Goal: Find specific page/section: Find specific page/section

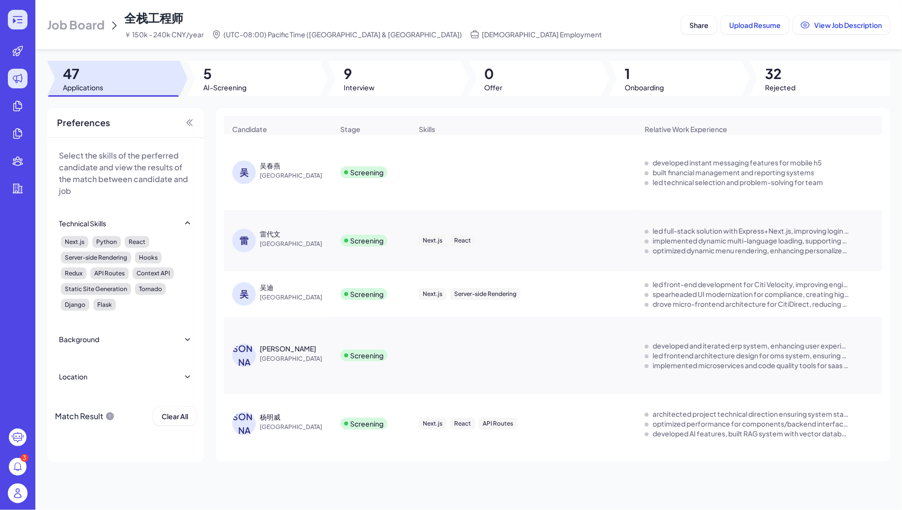
click at [23, 17] on icon at bounding box center [18, 20] width 12 height 12
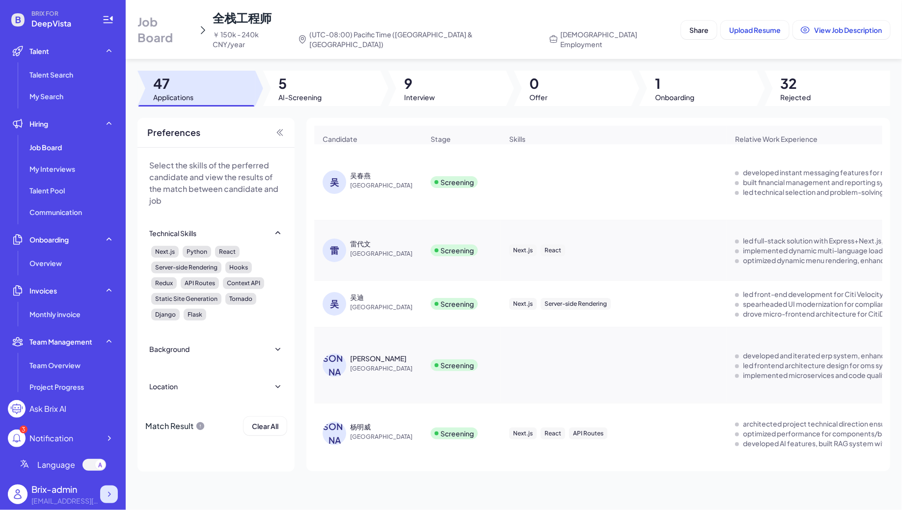
click at [110, 499] on icon at bounding box center [109, 495] width 10 height 10
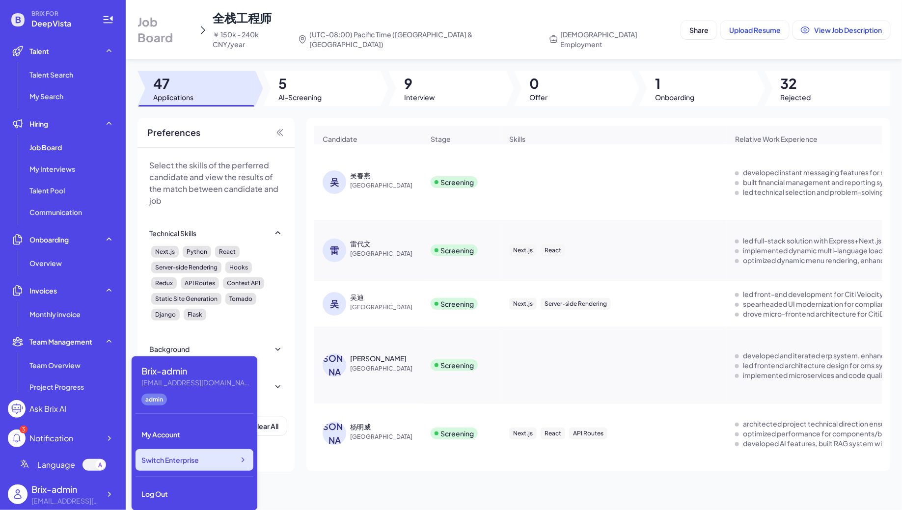
click at [213, 463] on div "Switch Enterprise" at bounding box center [195, 460] width 118 height 22
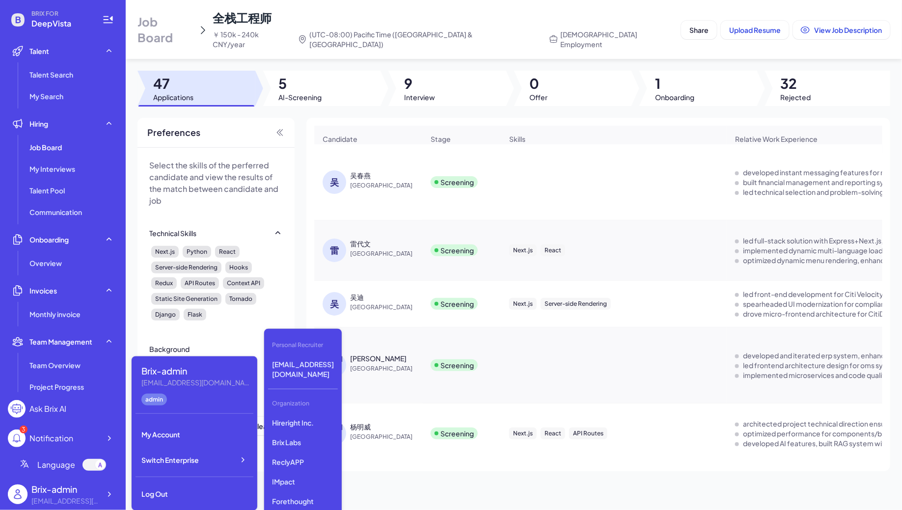
scroll to position [1727, 0]
click at [308, 474] on p "Befreed" at bounding box center [303, 483] width 70 height 18
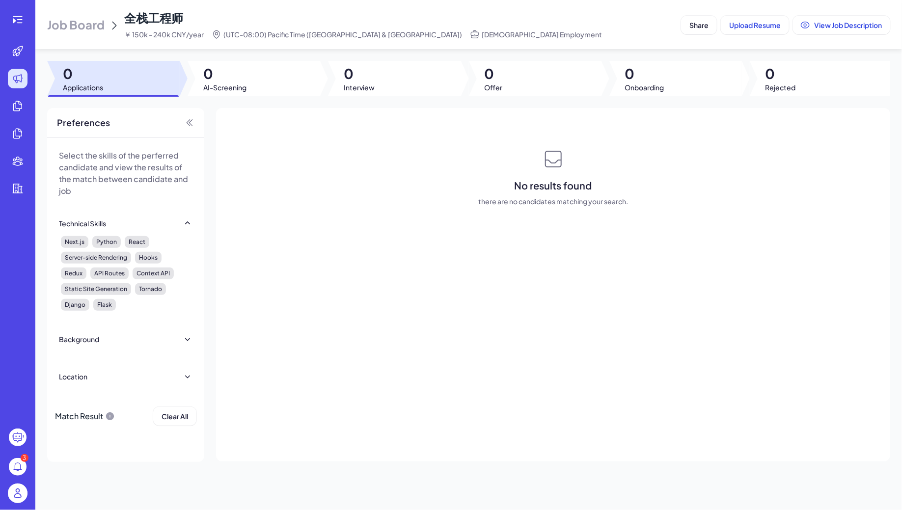
click at [87, 25] on span "Job Board" at bounding box center [75, 25] width 57 height 16
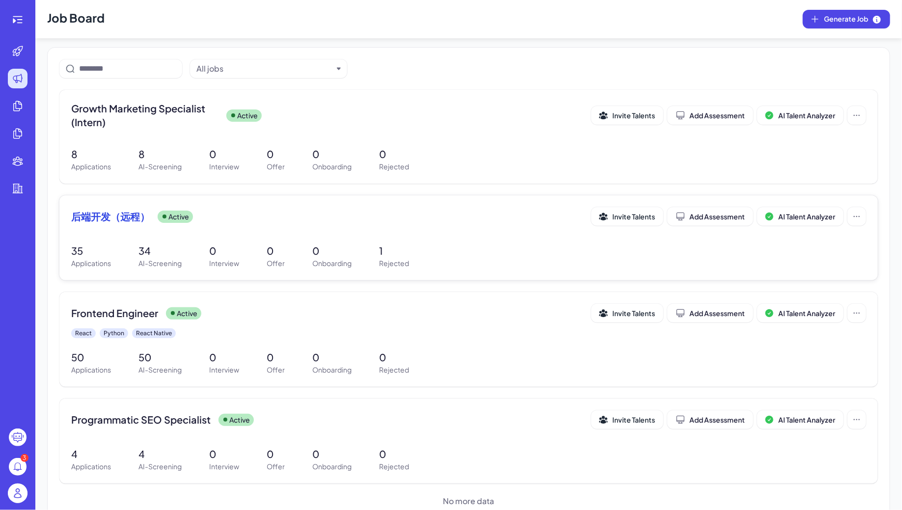
scroll to position [70, 0]
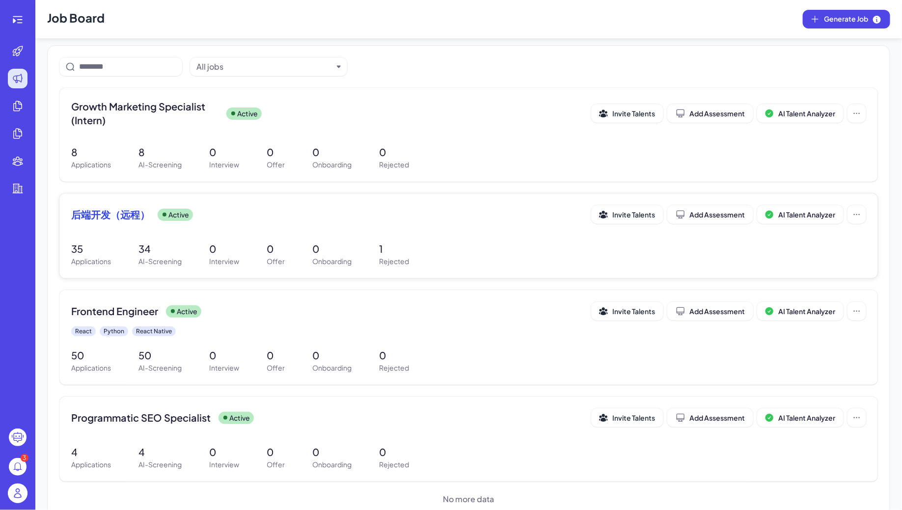
click at [169, 253] on p "34" at bounding box center [159, 249] width 43 height 15
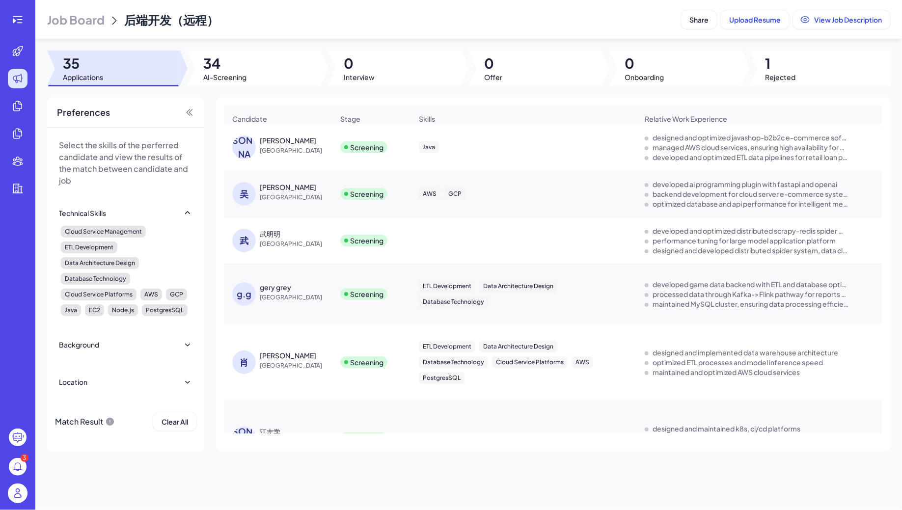
click at [272, 149] on span "[GEOGRAPHIC_DATA]" at bounding box center [297, 151] width 74 height 10
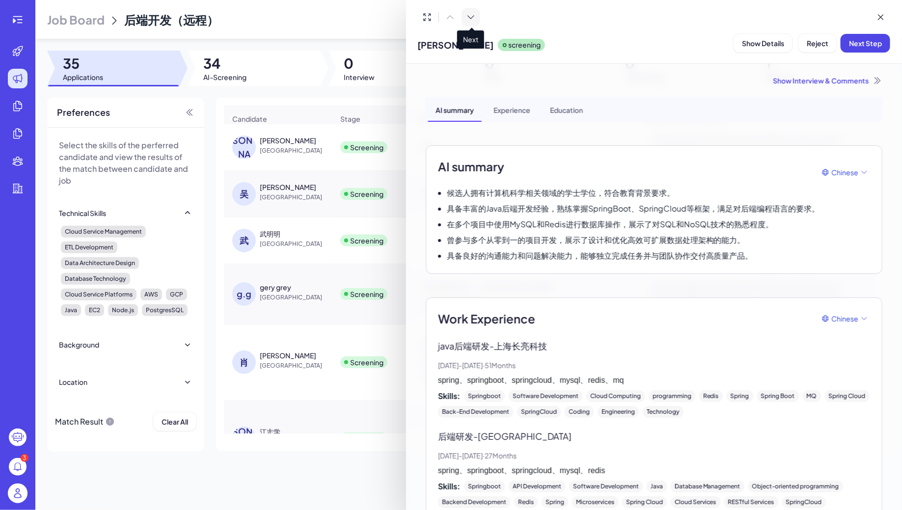
click at [473, 13] on icon at bounding box center [471, 17] width 10 height 10
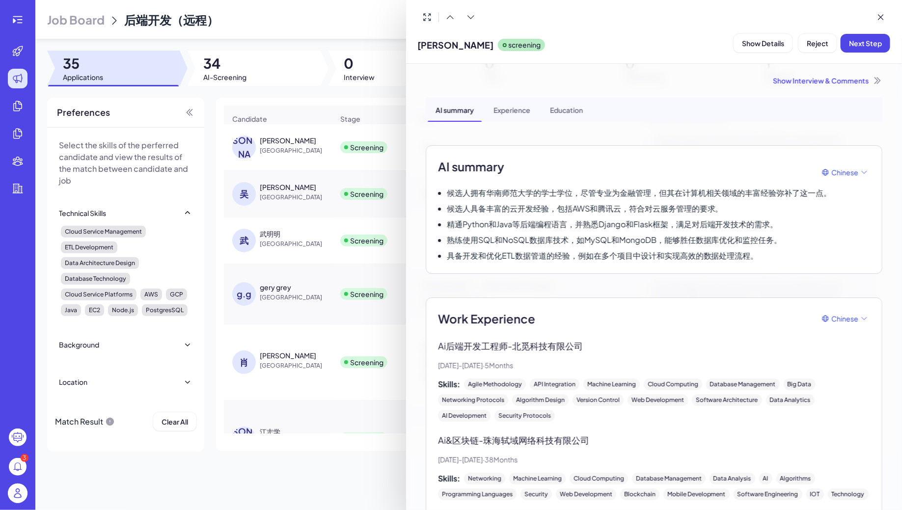
scroll to position [0, 0]
click at [470, 21] on icon at bounding box center [471, 17] width 10 height 10
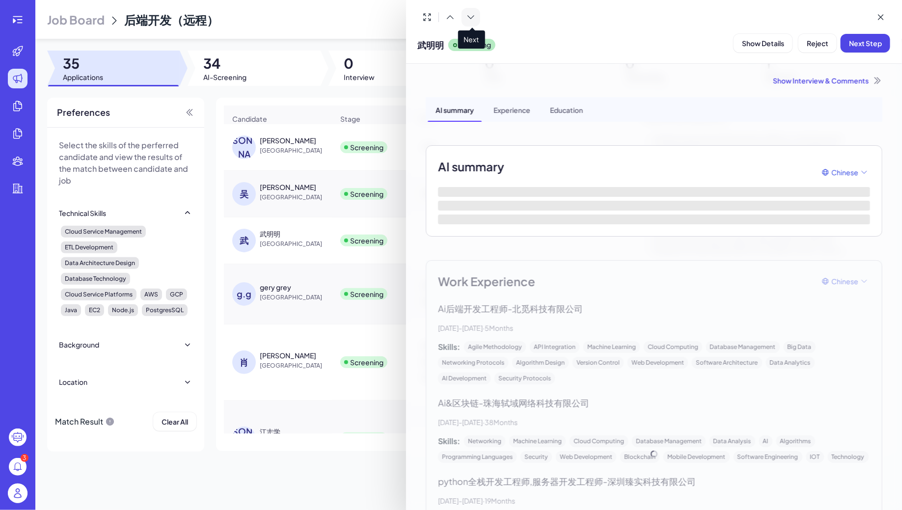
click at [470, 21] on icon at bounding box center [471, 17] width 10 height 10
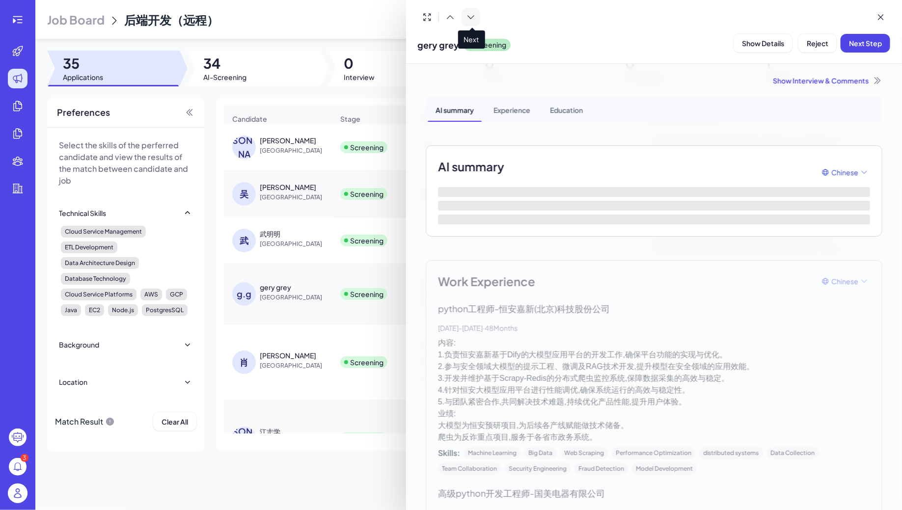
click at [470, 21] on icon at bounding box center [471, 17] width 10 height 10
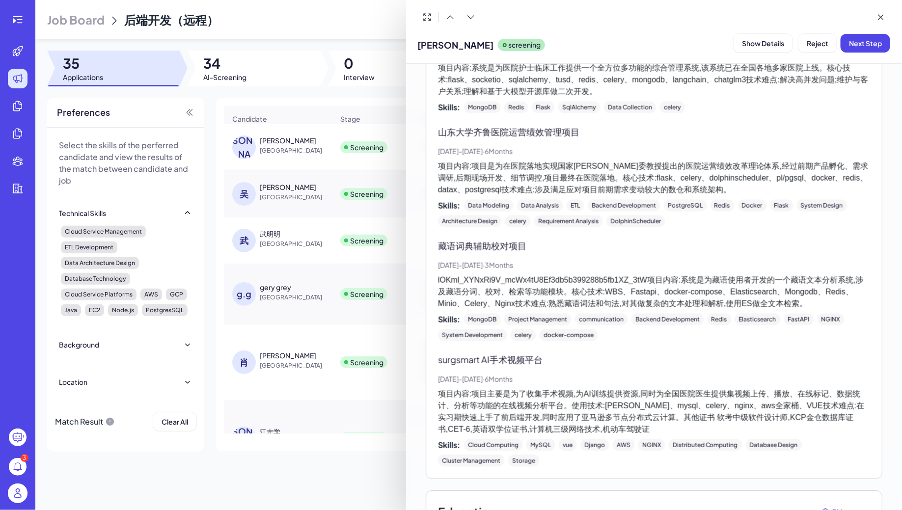
scroll to position [1105, 0]
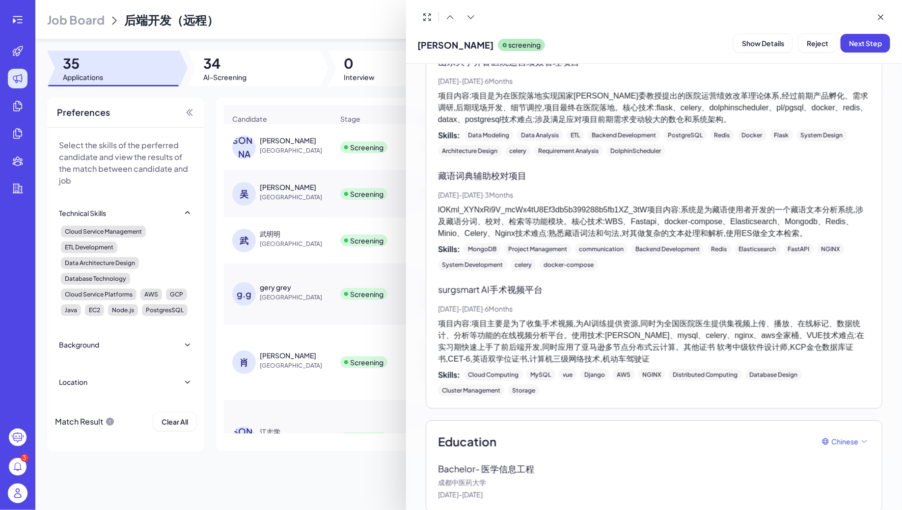
click at [388, 261] on div at bounding box center [451, 255] width 902 height 510
